Goal: Task Accomplishment & Management: Complete application form

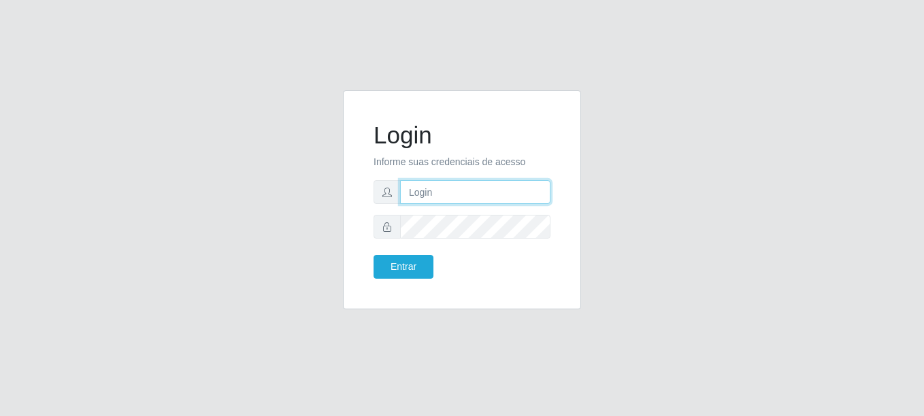
click at [447, 199] on input "text" at bounding box center [475, 192] width 150 height 24
click at [425, 195] on input "text" at bounding box center [475, 192] width 150 height 24
type input "[PERSON_NAME]"
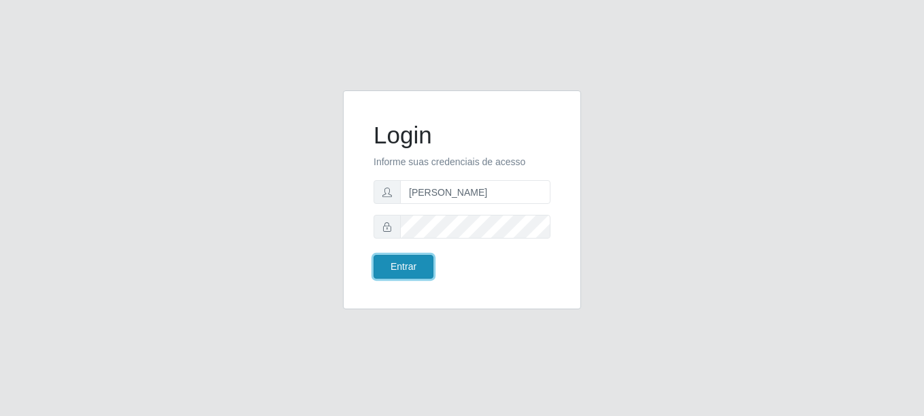
click at [416, 264] on button "Entrar" at bounding box center [404, 267] width 60 height 24
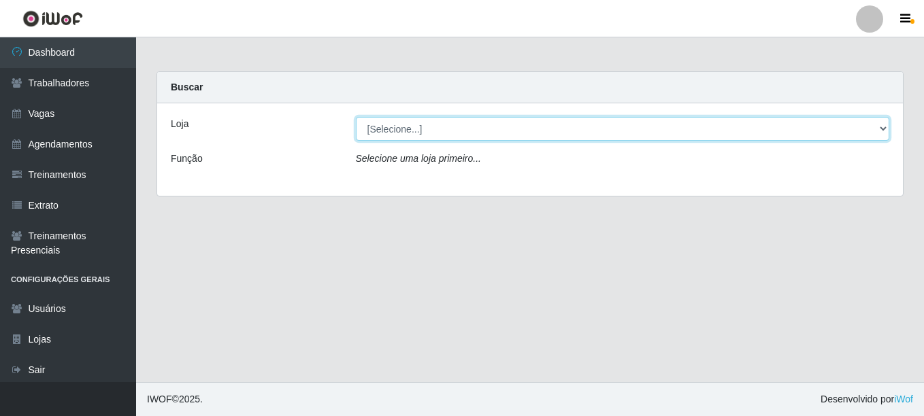
click at [391, 123] on select "[Selecione...] LÁ em MÃE - Bar e Restaurante" at bounding box center [623, 129] width 534 height 24
select select "265"
click at [356, 117] on select "[Selecione...] LÁ em MÃE - Bar e Restaurante" at bounding box center [623, 129] width 534 height 24
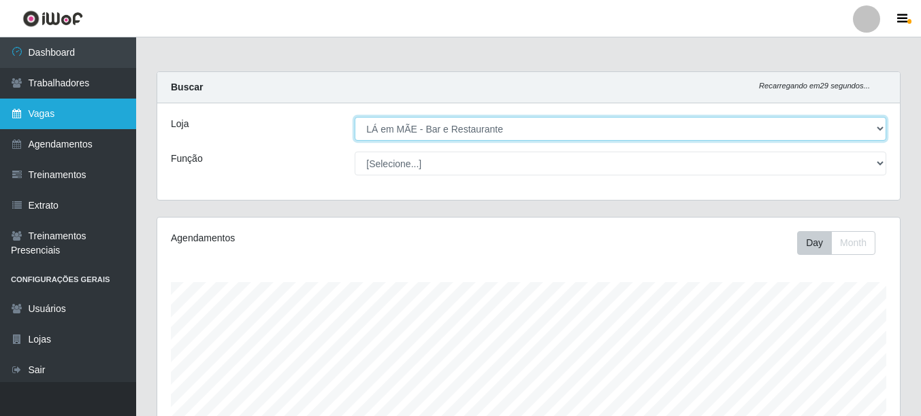
scroll to position [282, 742]
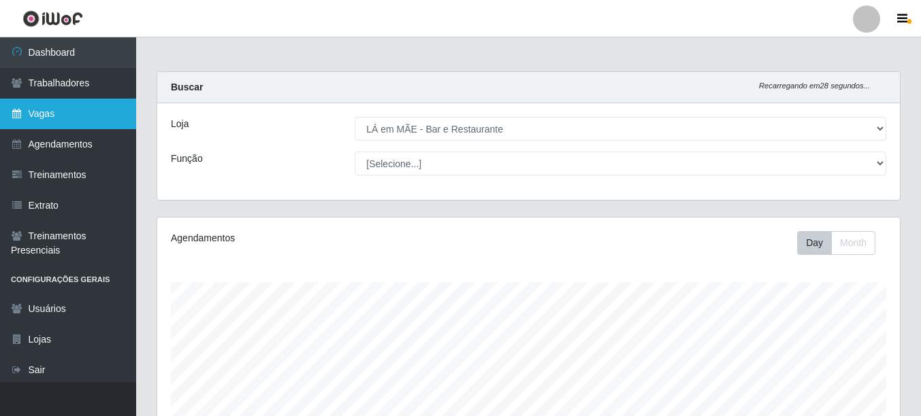
click at [65, 114] on link "Vagas" at bounding box center [68, 114] width 136 height 31
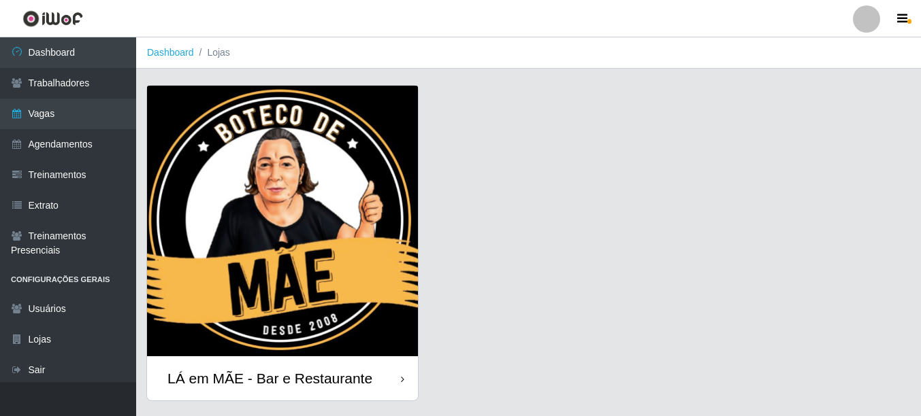
click at [358, 380] on div "LÁ em MÃE - Bar e Restaurante" at bounding box center [269, 378] width 205 height 17
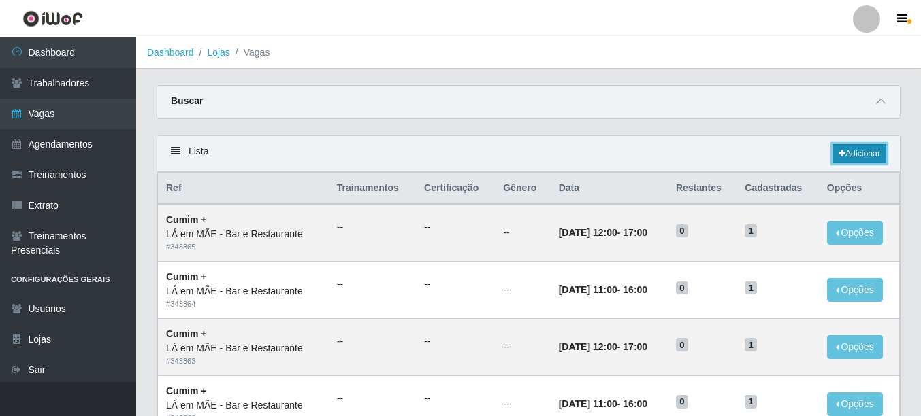
click at [850, 157] on link "Adicionar" at bounding box center [859, 153] width 54 height 19
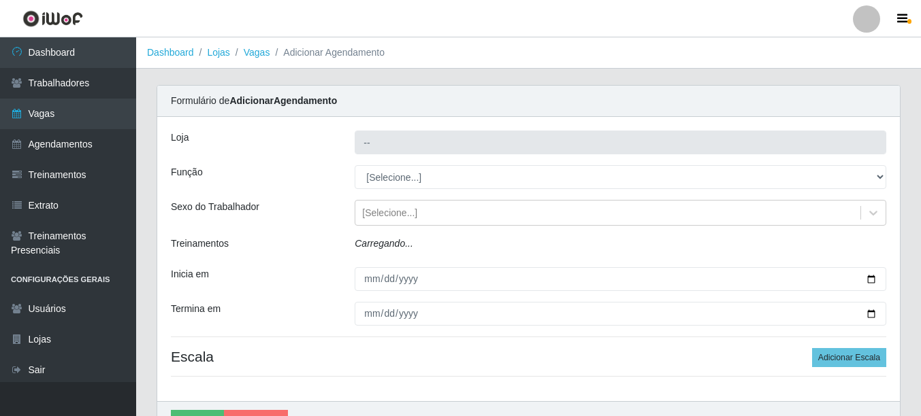
type input "LÁ em MÃE - Bar e Restaurante"
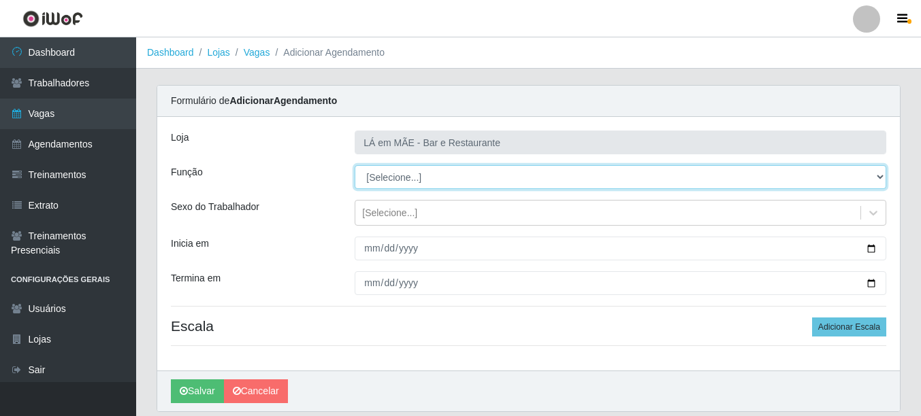
click at [375, 182] on select "[Selecione...] ASG ASG + ASG ++ Auxiliar de Cozinha Auxiliar de Cozinha + Auxil…" at bounding box center [621, 177] width 532 height 24
select select "91"
click at [355, 165] on select "[Selecione...] ASG ASG + ASG ++ Auxiliar de Cozinha Auxiliar de Cozinha + Auxil…" at bounding box center [621, 177] width 532 height 24
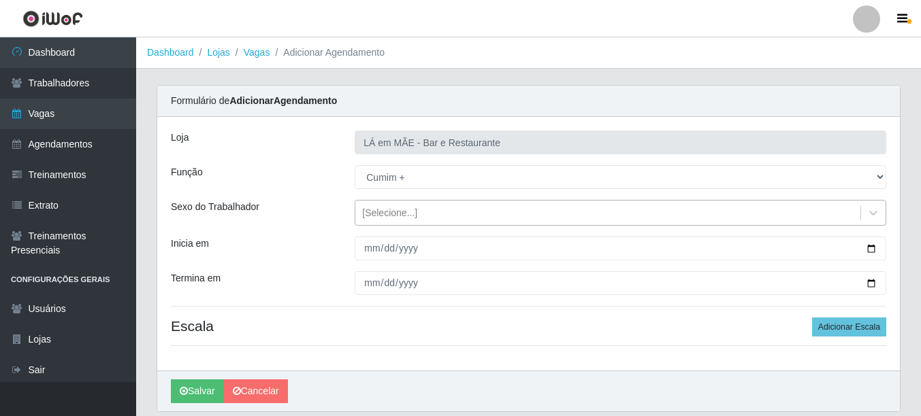
click at [365, 216] on div "[Selecione...]" at bounding box center [389, 213] width 55 height 14
click at [326, 238] on div "Inicia em" at bounding box center [253, 249] width 184 height 24
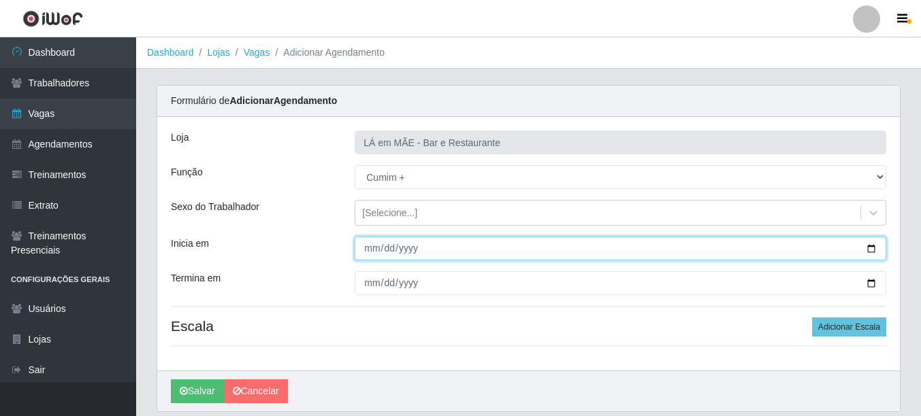
click at [365, 255] on input "Inicia em" at bounding box center [621, 249] width 532 height 24
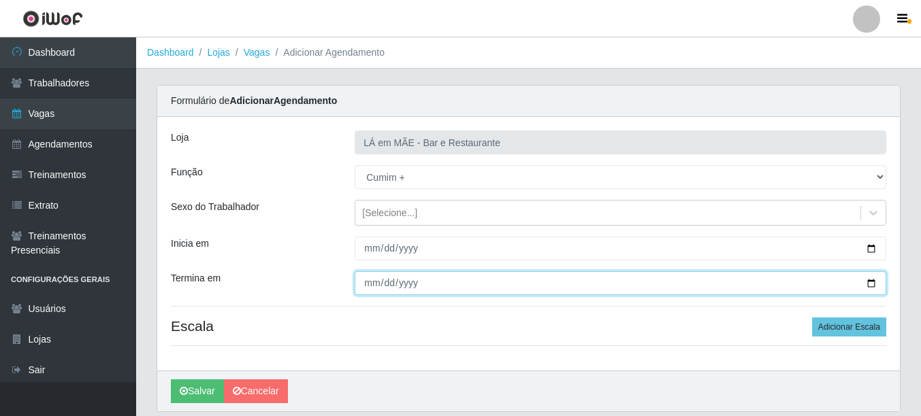
click at [868, 280] on input "Termina em" at bounding box center [621, 284] width 532 height 24
type input "[DATE]"
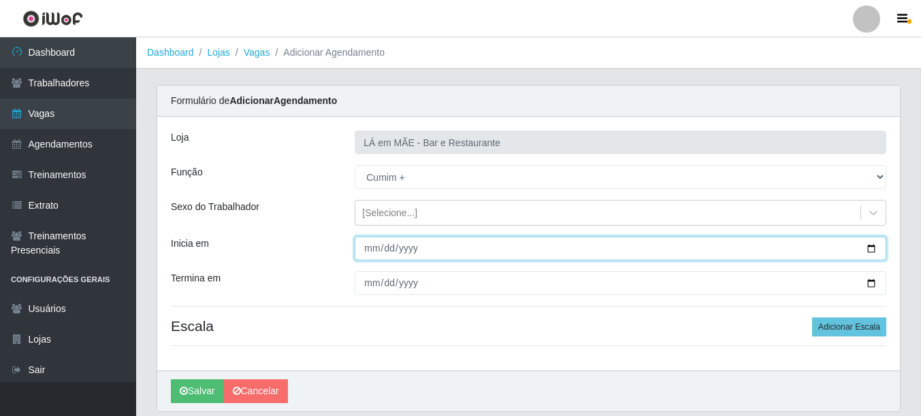
click at [420, 248] on input "Inicia em" at bounding box center [621, 249] width 532 height 24
click at [868, 245] on input "Inicia em" at bounding box center [621, 249] width 532 height 24
type input "[DATE]"
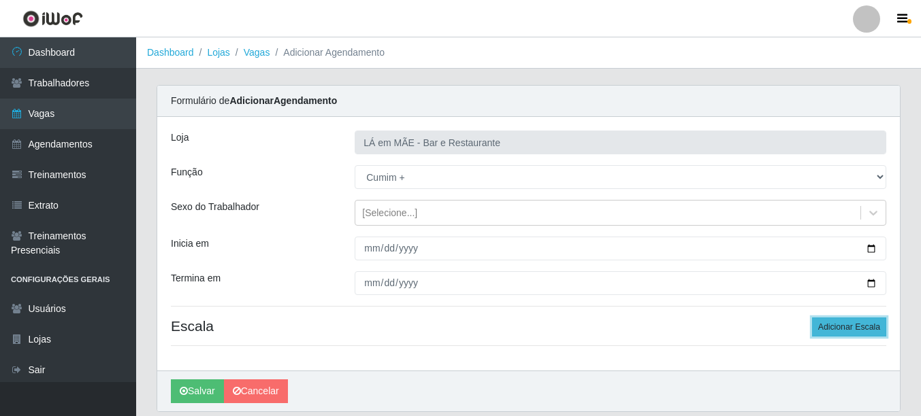
click at [858, 328] on button "Adicionar Escala" at bounding box center [849, 327] width 74 height 19
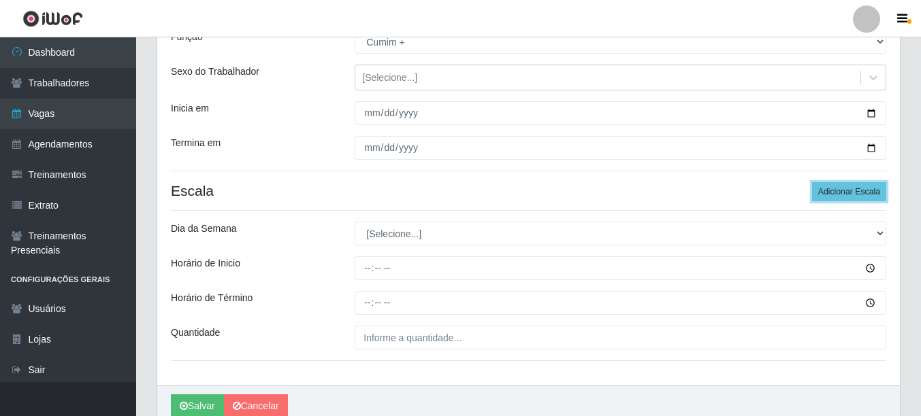
scroll to position [197, 0]
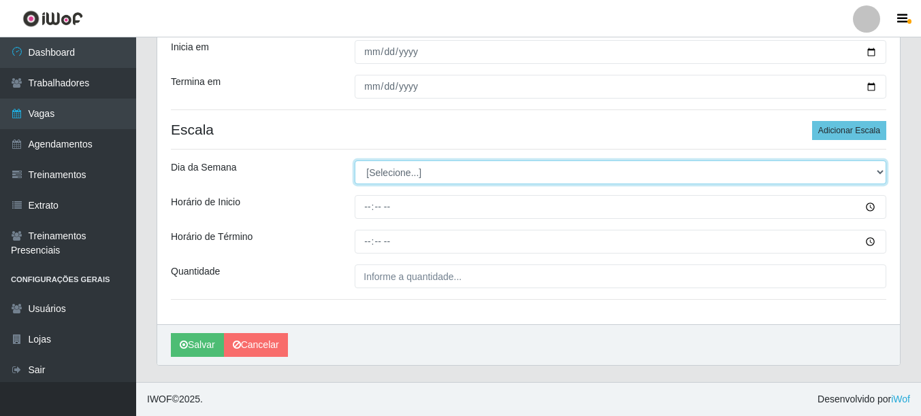
click at [387, 178] on select "[Selecione...] Segunda Terça Quarta Quinta Sexta Sábado Domingo" at bounding box center [621, 173] width 532 height 24
select select "4"
click at [355, 161] on select "[Selecione...] Segunda Terça Quarta Quinta Sexta Sábado Domingo" at bounding box center [621, 173] width 532 height 24
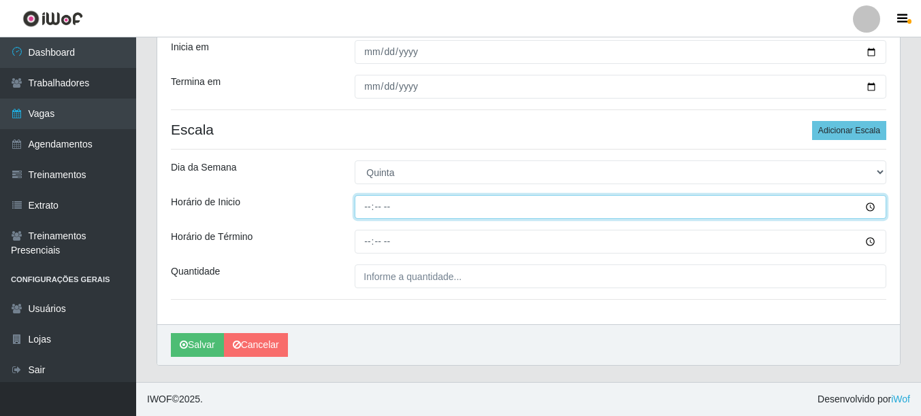
click at [367, 212] on input "Horário de Inicio" at bounding box center [621, 207] width 532 height 24
type input "11:30"
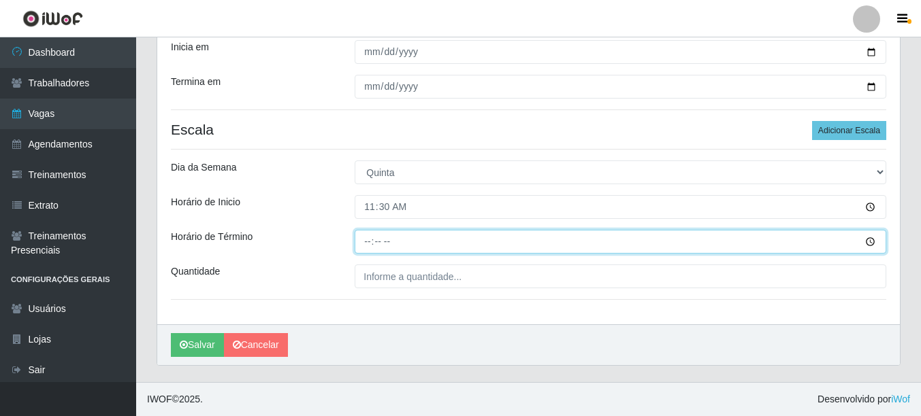
click at [371, 242] on input "Horário de Término" at bounding box center [621, 242] width 532 height 24
type input "16:30"
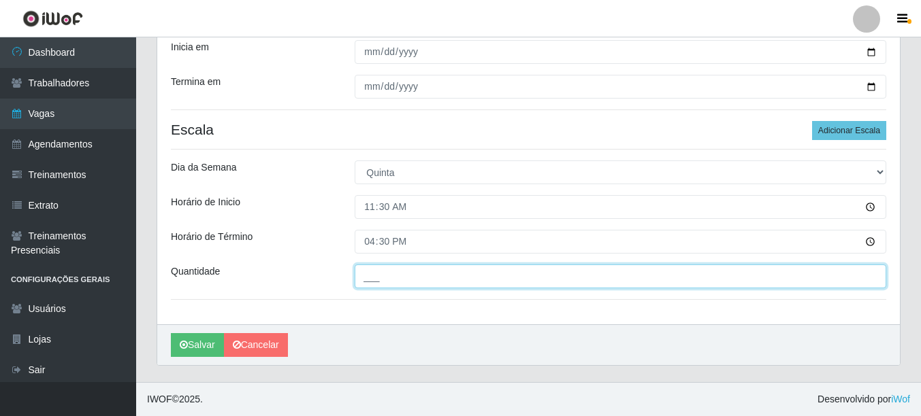
click at [381, 275] on input "___" at bounding box center [621, 277] width 532 height 24
type input "2__"
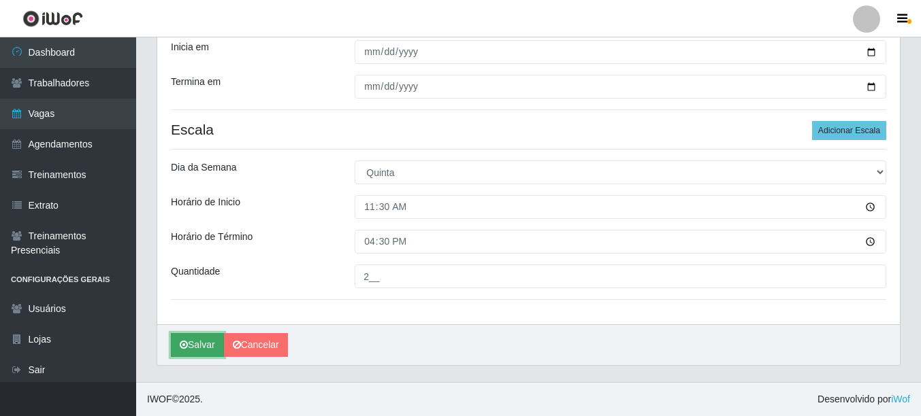
click at [193, 343] on button "Salvar" at bounding box center [197, 345] width 53 height 24
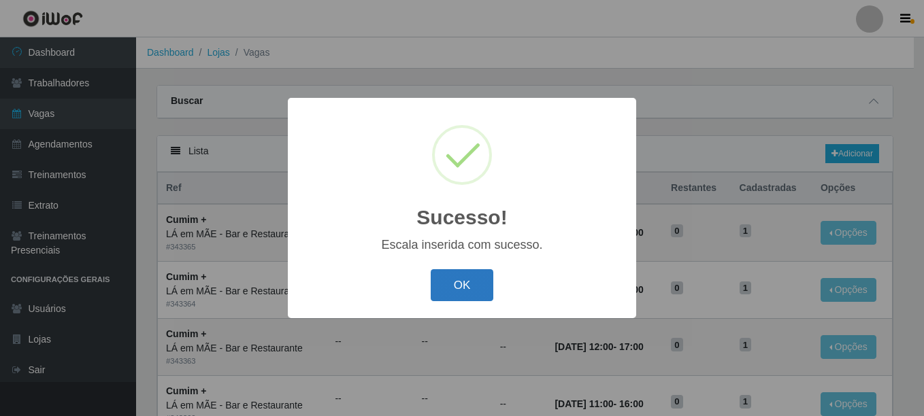
click at [461, 282] on button "OK" at bounding box center [462, 285] width 63 height 32
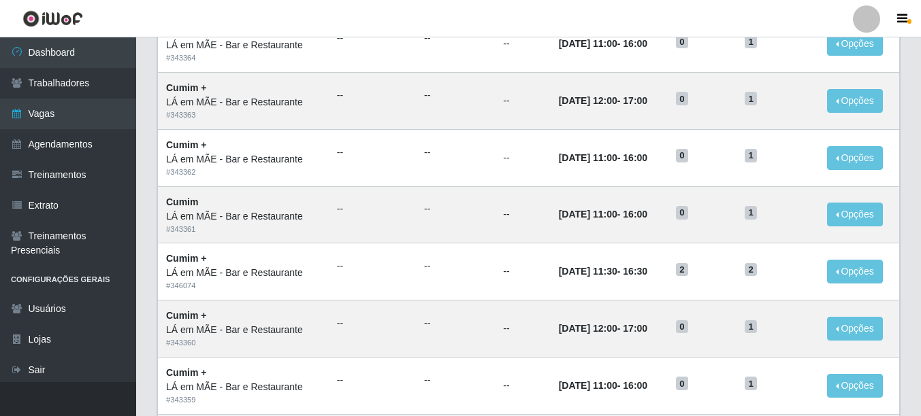
scroll to position [272, 0]
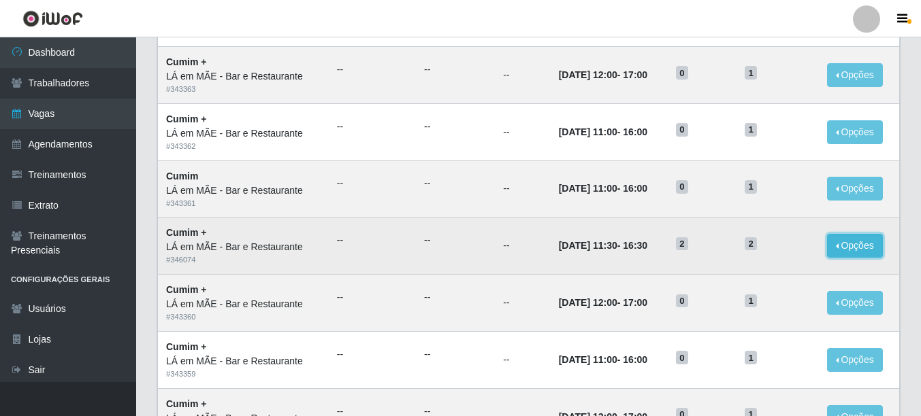
click at [865, 246] on button "Opções" at bounding box center [855, 246] width 56 height 24
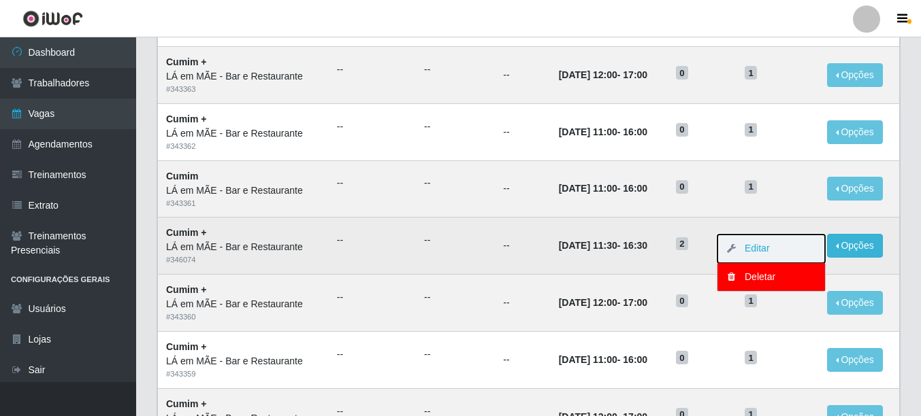
click at [776, 250] on button "Editar" at bounding box center [771, 249] width 108 height 29
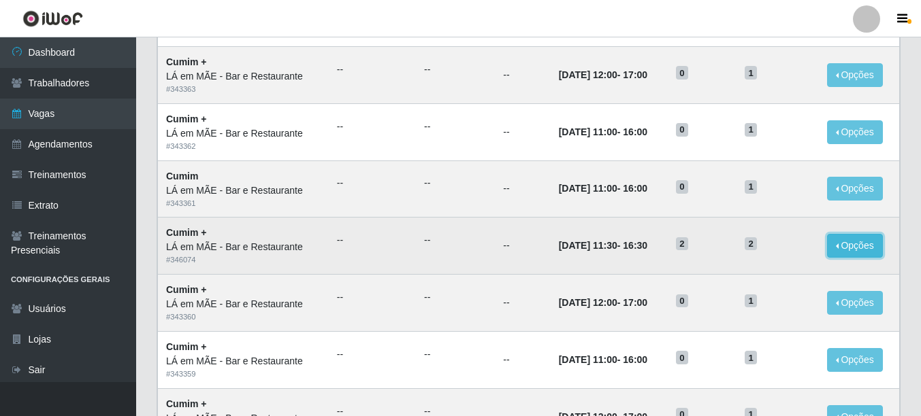
click at [860, 252] on button "Opções" at bounding box center [855, 246] width 56 height 24
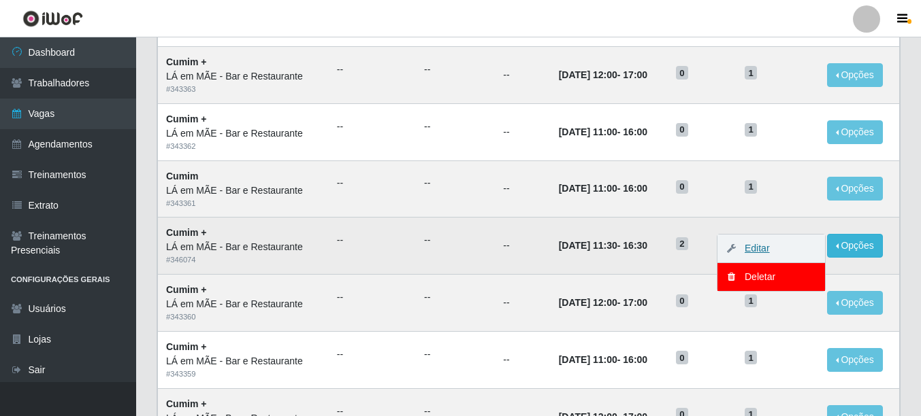
click at [757, 250] on link "Editar" at bounding box center [750, 248] width 39 height 11
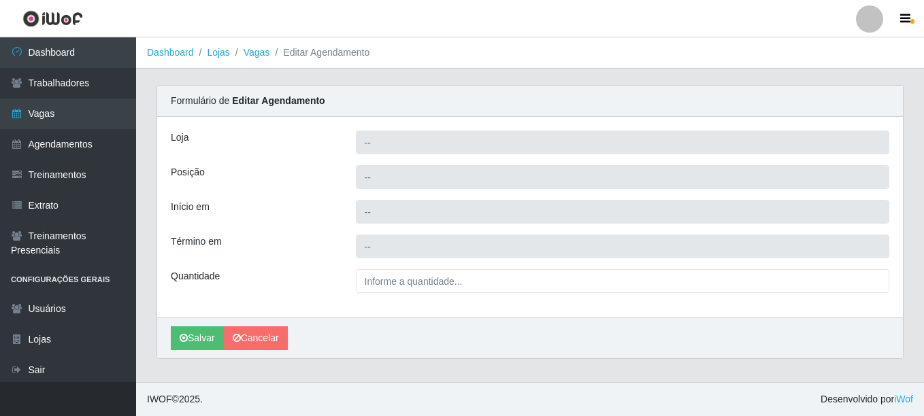
type input "LÁ em MÃE - Bar e Restaurante"
type input "Cumim +"
type input "[DATE] 11:30:00"
type input "[DATE] 16:30:00"
type input "2__"
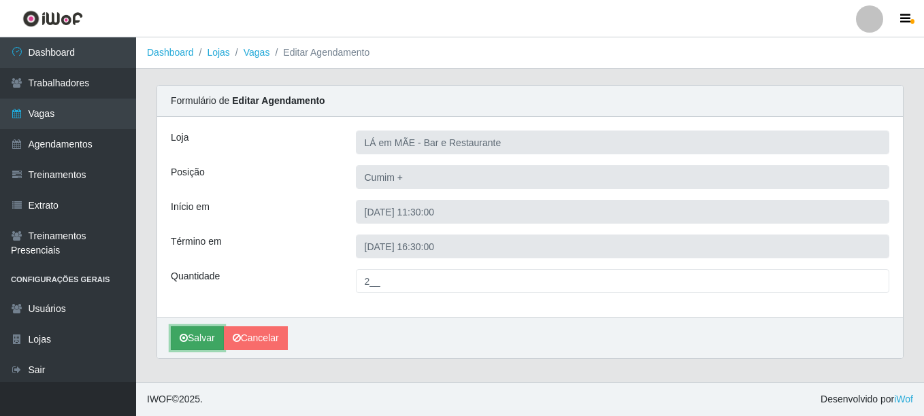
click at [195, 340] on button "Salvar" at bounding box center [197, 339] width 53 height 24
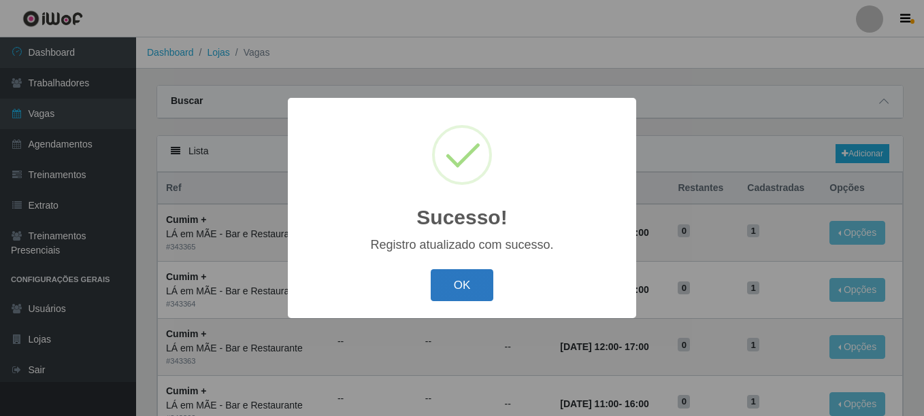
click at [448, 287] on button "OK" at bounding box center [462, 285] width 63 height 32
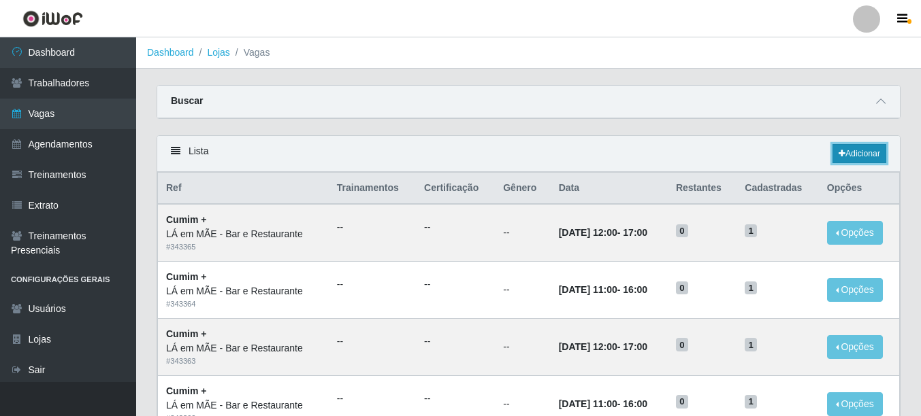
click at [846, 150] on link "Adicionar" at bounding box center [859, 153] width 54 height 19
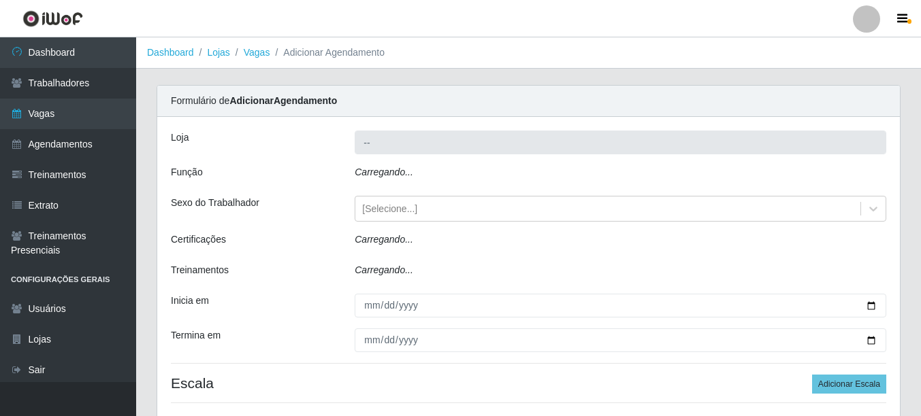
type input "LÁ em MÃE - Bar e Restaurante"
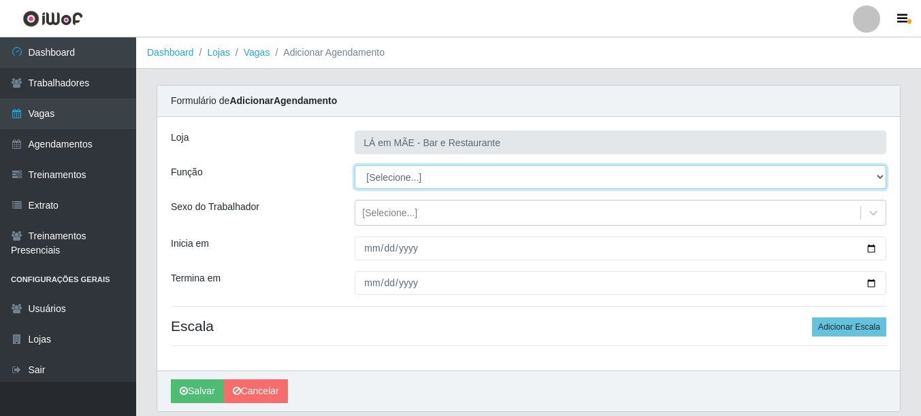
click at [380, 184] on select "[Selecione...] ASG ASG + ASG ++ Auxiliar de Cozinha Auxiliar de Cozinha + Auxil…" at bounding box center [621, 177] width 532 height 24
select select "91"
click at [355, 165] on select "[Selecione...] ASG ASG + ASG ++ Auxiliar de Cozinha Auxiliar de Cozinha + Auxil…" at bounding box center [621, 177] width 532 height 24
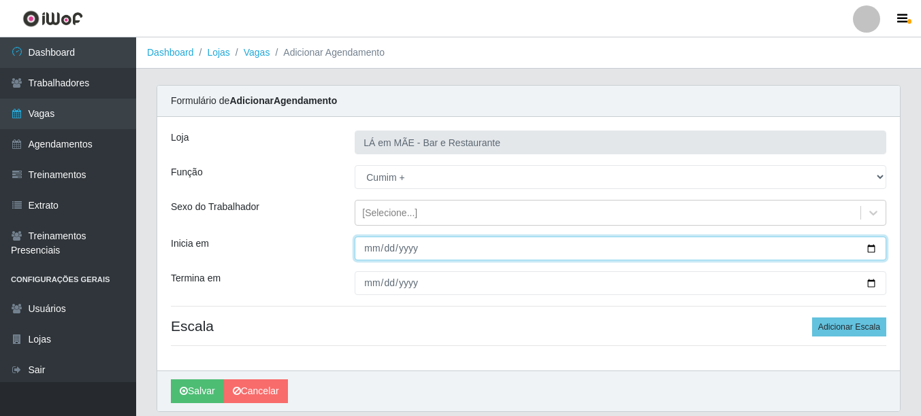
click at [367, 254] on input "Inicia em" at bounding box center [621, 249] width 532 height 24
click at [874, 250] on input "Inicia em" at bounding box center [621, 249] width 532 height 24
type input "[DATE]"
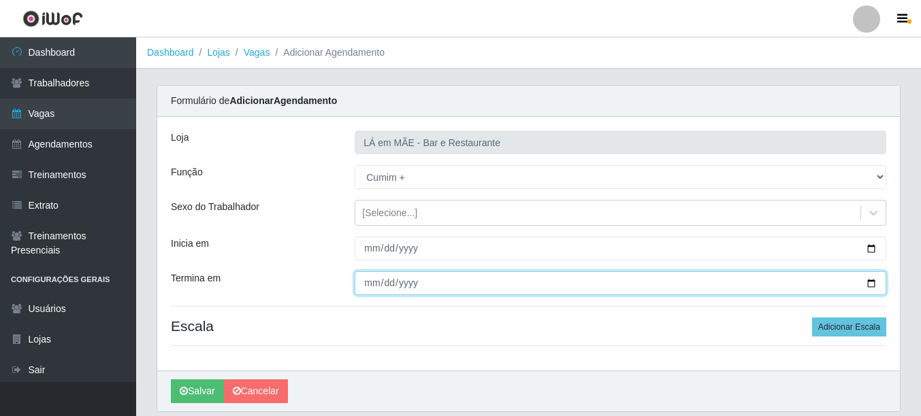
drag, startPoint x: 872, startPoint y: 287, endPoint x: 864, endPoint y: 285, distance: 7.6
click at [871, 287] on input "Termina em" at bounding box center [621, 284] width 532 height 24
type input "[DATE]"
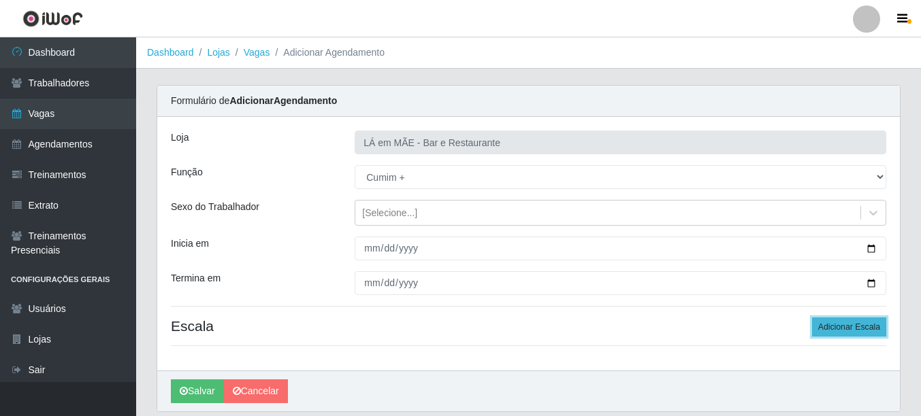
click at [834, 326] on button "Adicionar Escala" at bounding box center [849, 327] width 74 height 19
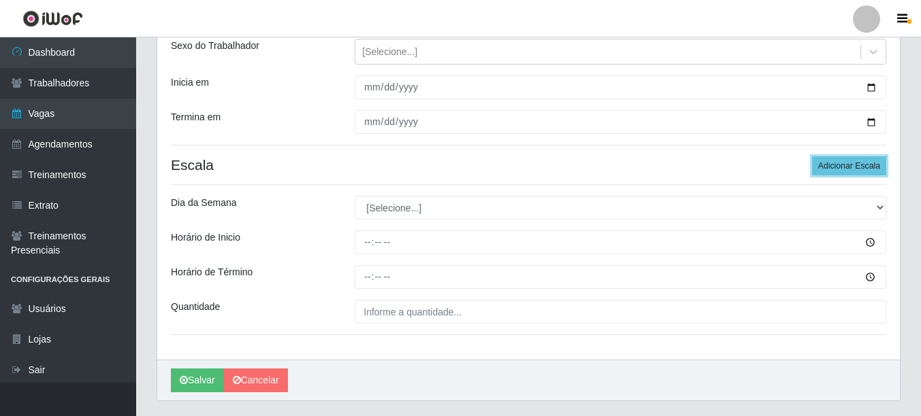
scroll to position [197, 0]
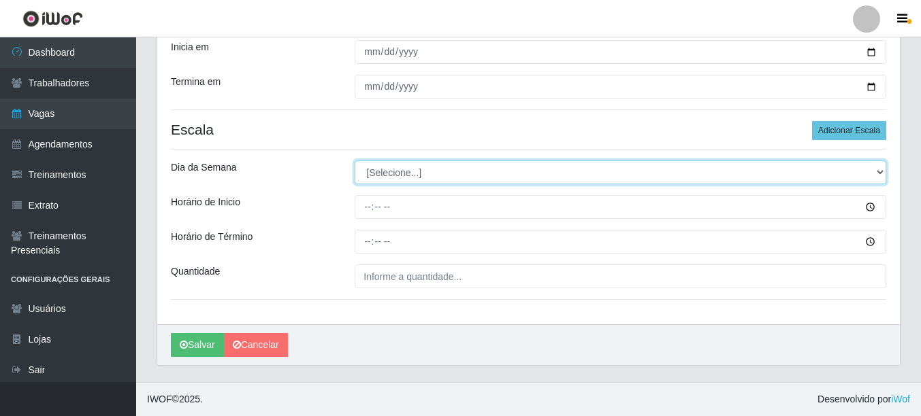
click at [379, 174] on select "[Selecione...] Segunda Terça Quarta Quinta Sexta Sábado Domingo" at bounding box center [621, 173] width 532 height 24
select select "5"
click at [355, 161] on select "[Selecione...] Segunda Terça Quarta Quinta Sexta Sábado Domingo" at bounding box center [621, 173] width 532 height 24
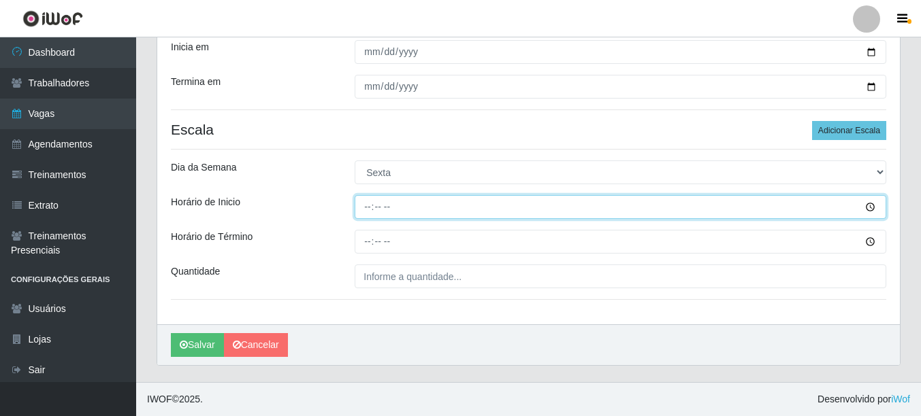
click at [362, 210] on input "Horário de Inicio" at bounding box center [621, 207] width 532 height 24
type input "11:30"
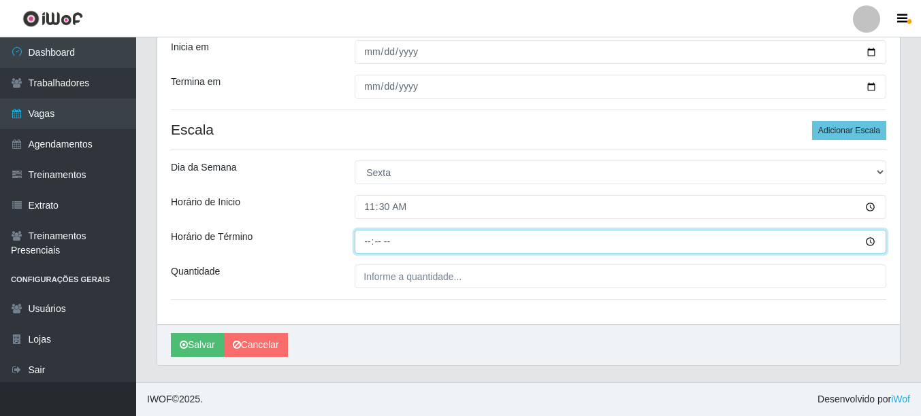
click at [362, 247] on input "Horário de Término" at bounding box center [621, 242] width 532 height 24
type input "16:30"
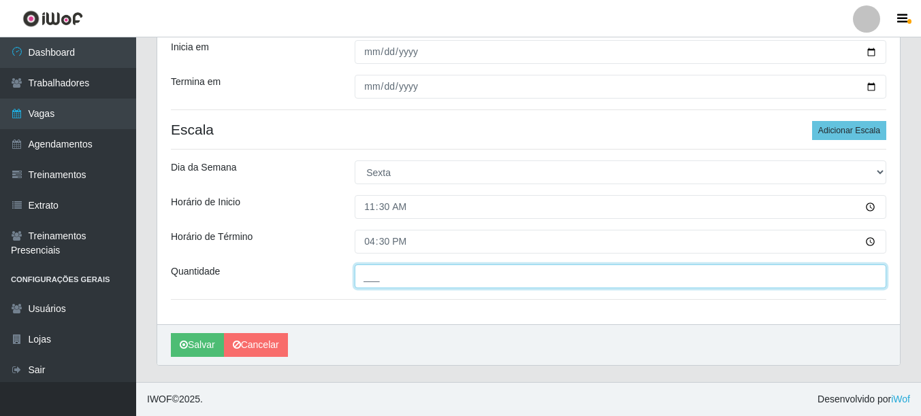
click at [378, 278] on input "___" at bounding box center [621, 277] width 532 height 24
type input "1__"
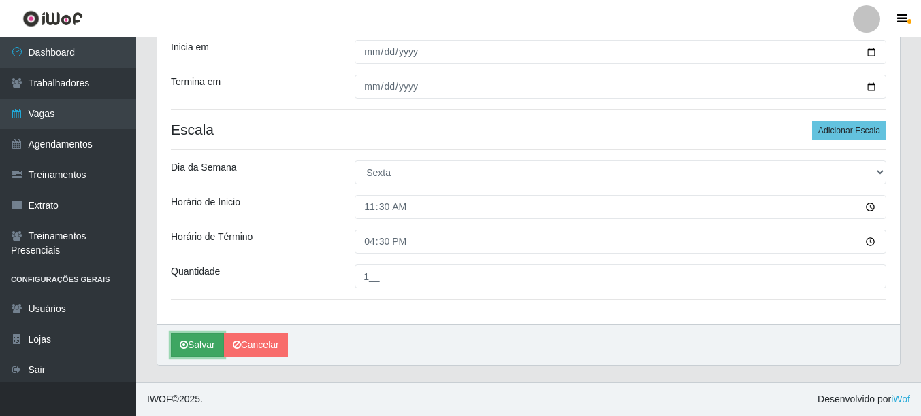
click at [185, 344] on icon "submit" at bounding box center [184, 345] width 8 height 10
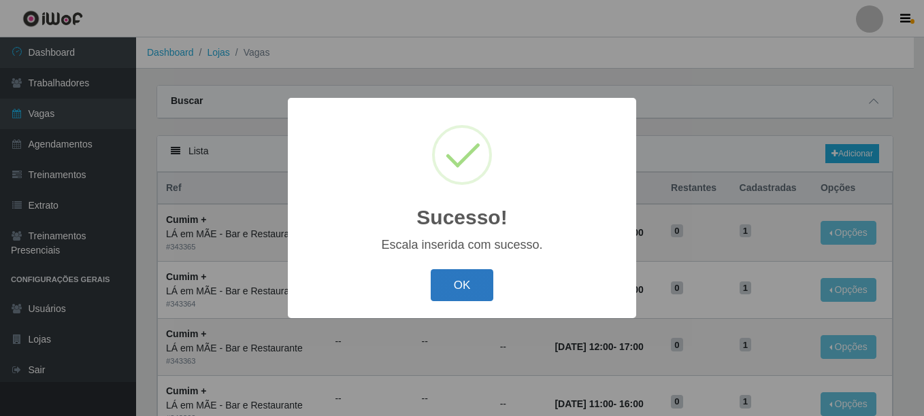
click at [447, 289] on button "OK" at bounding box center [462, 285] width 63 height 32
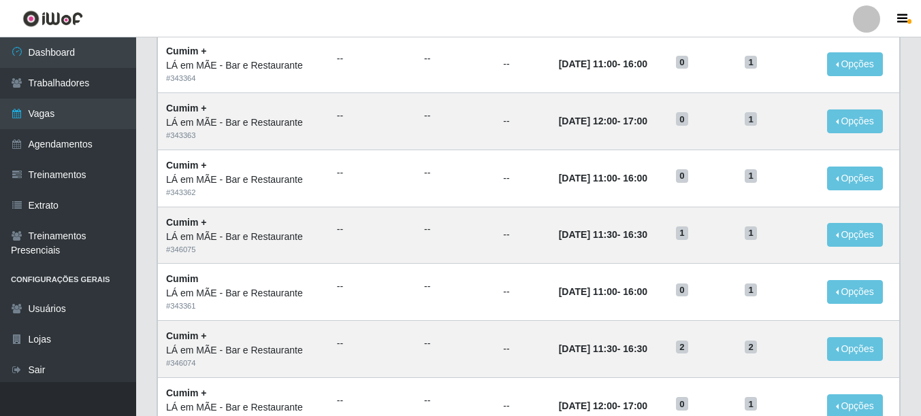
scroll to position [272, 0]
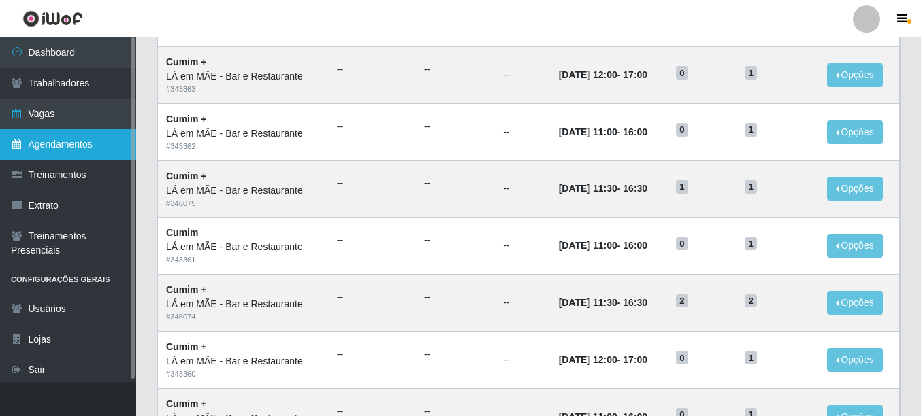
click at [40, 142] on link "Agendamentos" at bounding box center [68, 144] width 136 height 31
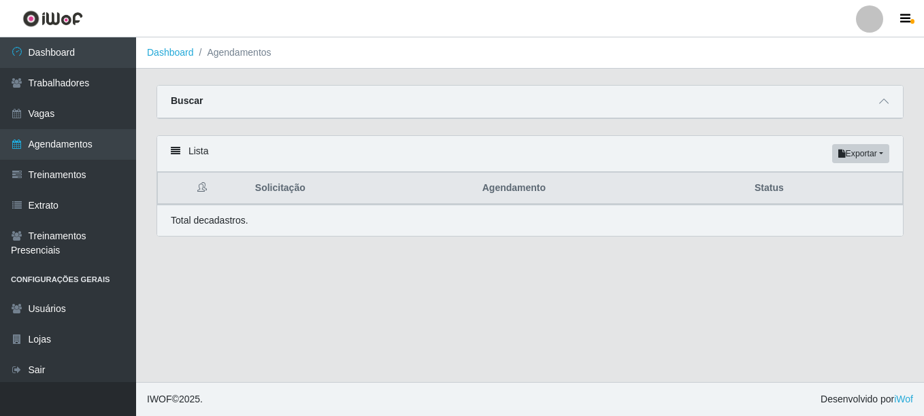
click at [444, 302] on main "Dashboard Agendamentos Carregando... Buscar Início em [GEOGRAPHIC_DATA] em Stat…" at bounding box center [530, 209] width 788 height 345
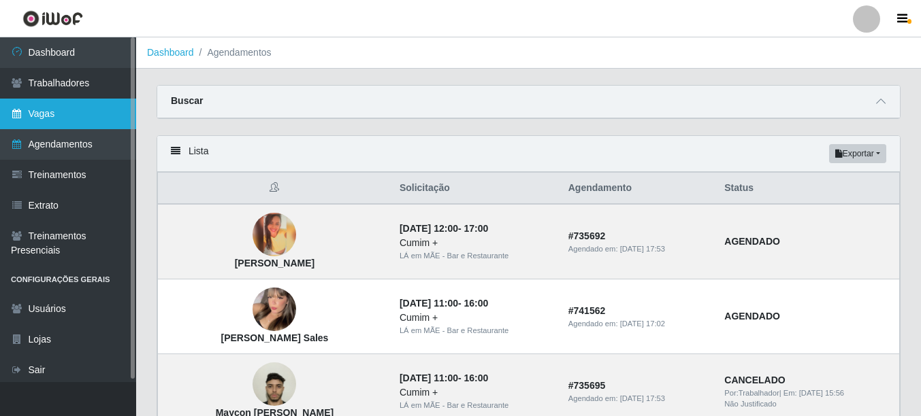
click at [73, 115] on link "Vagas" at bounding box center [68, 114] width 136 height 31
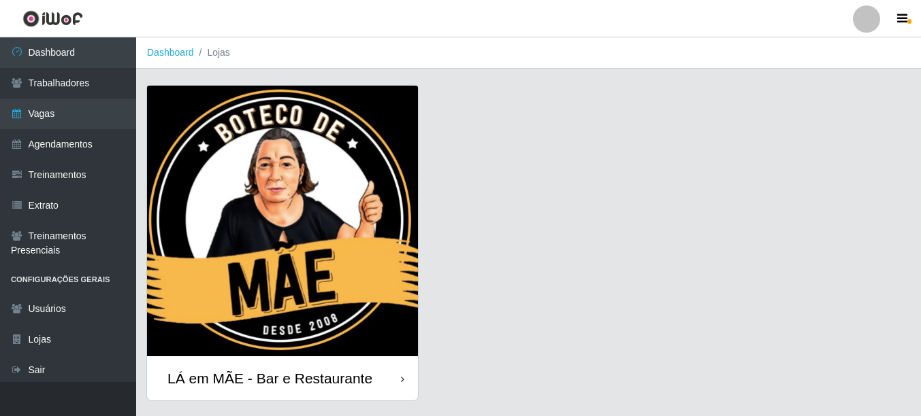
click at [282, 372] on div "LÁ em MÃE - Bar e Restaurante" at bounding box center [269, 378] width 205 height 17
